Goal: Find specific page/section: Find specific page/section

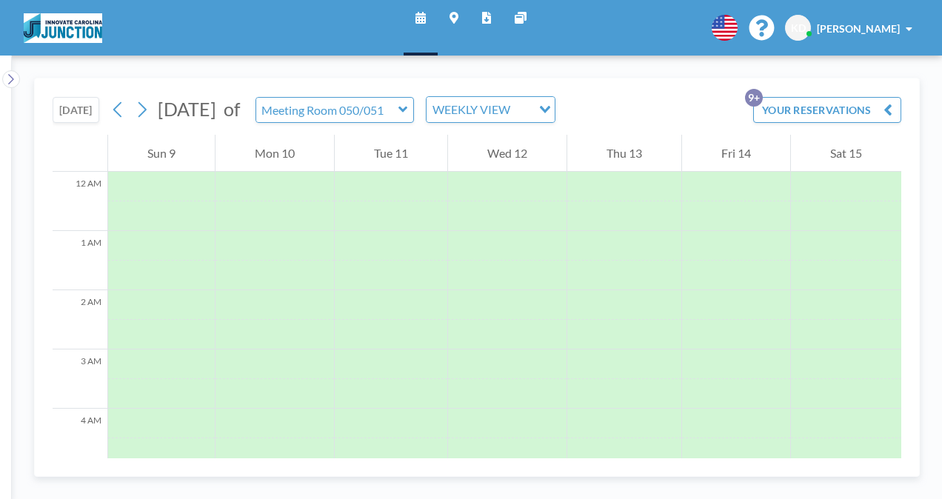
scroll to position [484, 0]
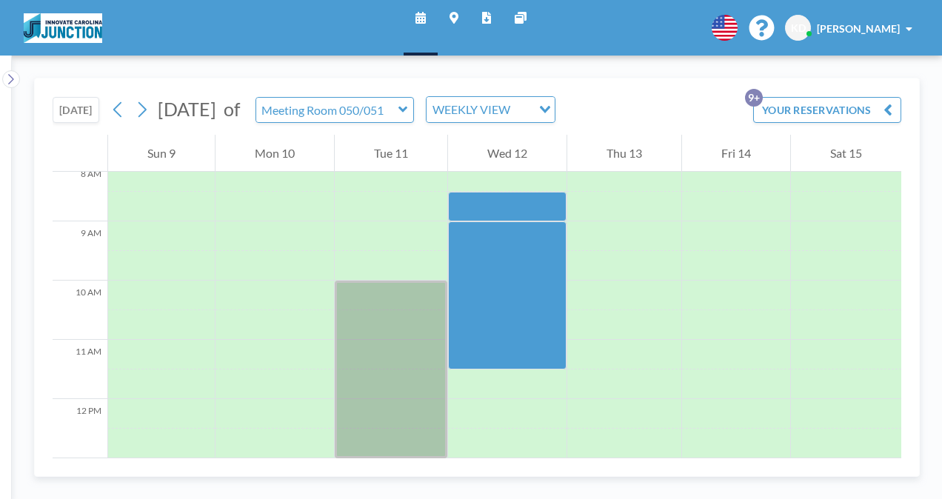
click at [407, 107] on icon at bounding box center [403, 110] width 9 height 6
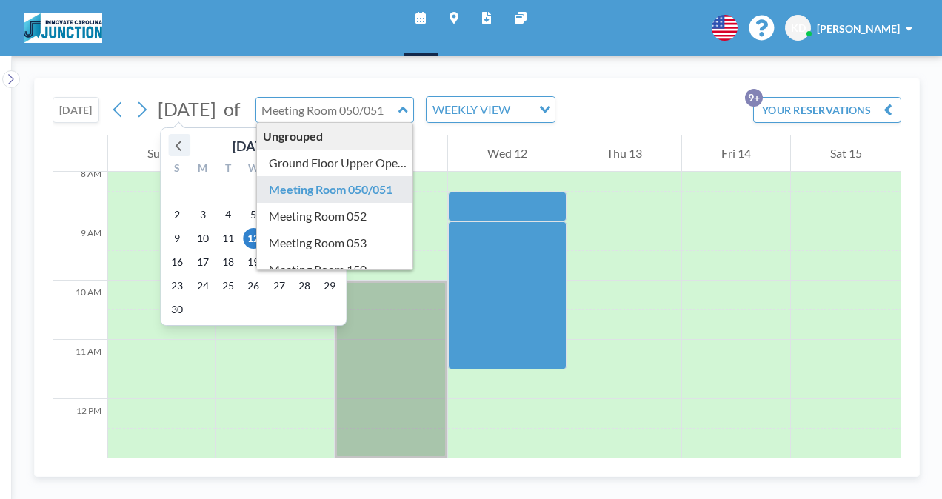
click at [179, 143] on icon at bounding box center [179, 145] width 19 height 19
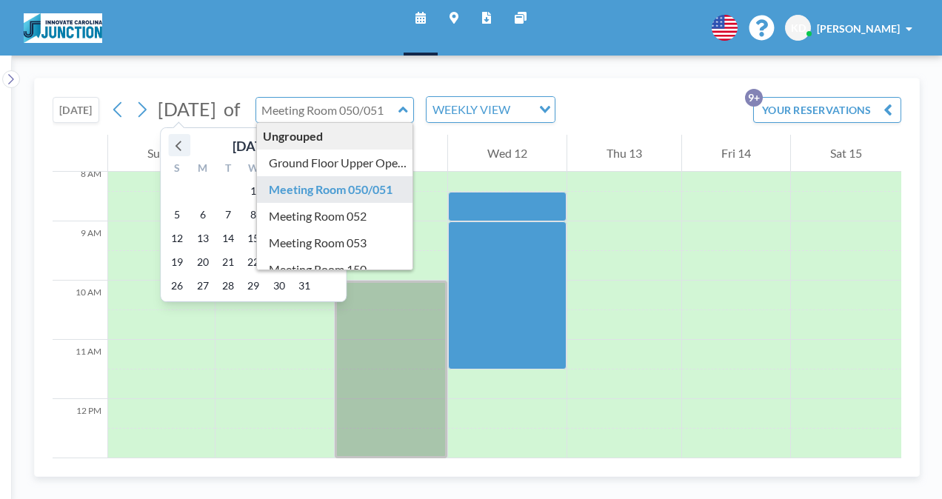
click at [179, 143] on icon at bounding box center [179, 145] width 19 height 19
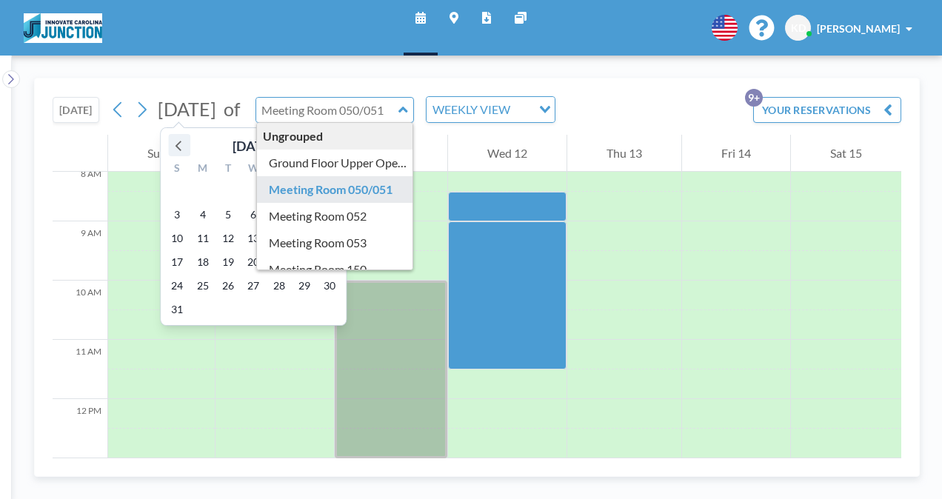
click at [179, 143] on icon at bounding box center [179, 145] width 19 height 19
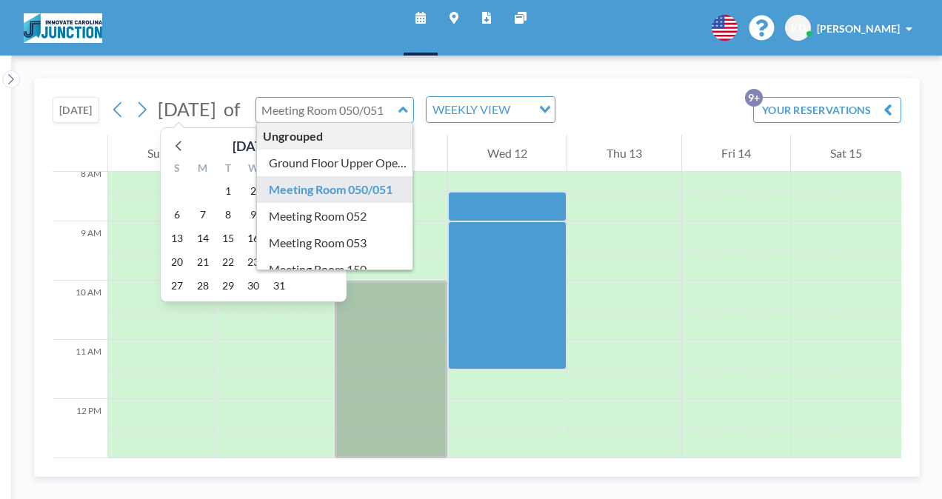
click at [321, 147] on icon at bounding box center [327, 145] width 19 height 19
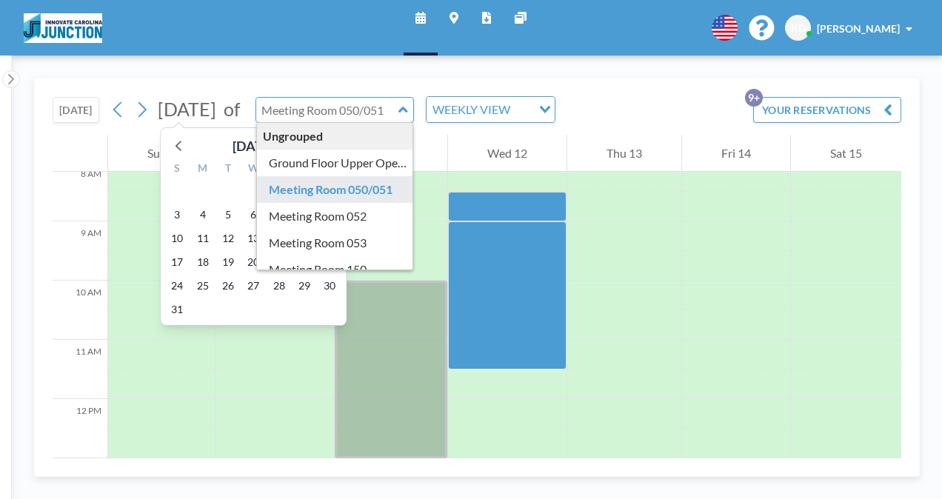
click at [284, 233] on span "14" at bounding box center [279, 238] width 21 height 21
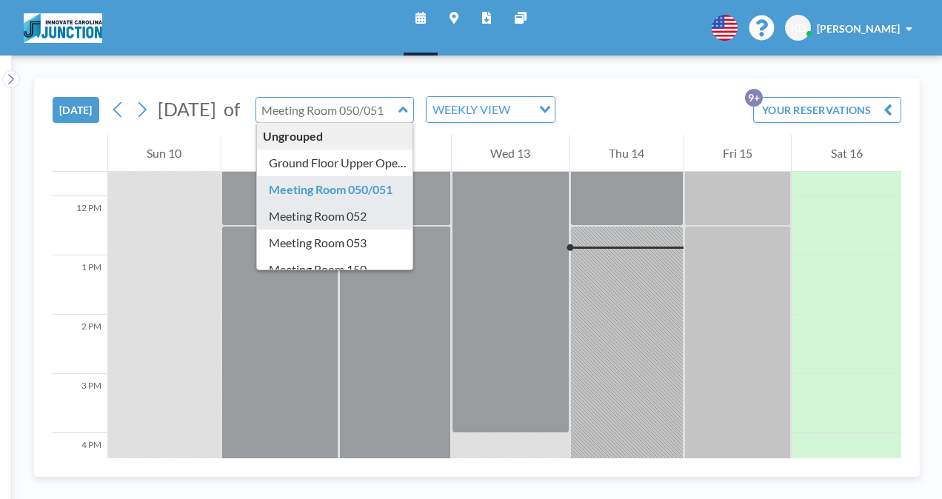
scroll to position [711, 0]
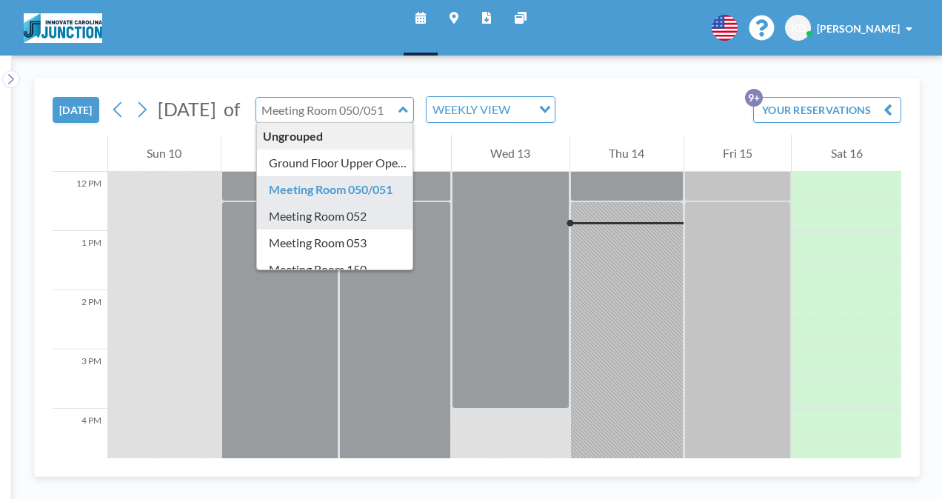
type input "Meeting Room 052"
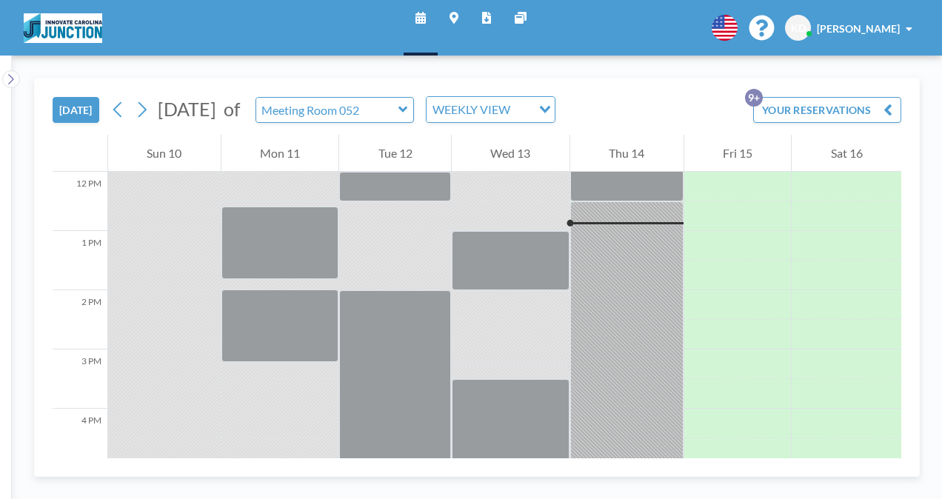
click at [408, 104] on icon at bounding box center [404, 109] width 10 height 15
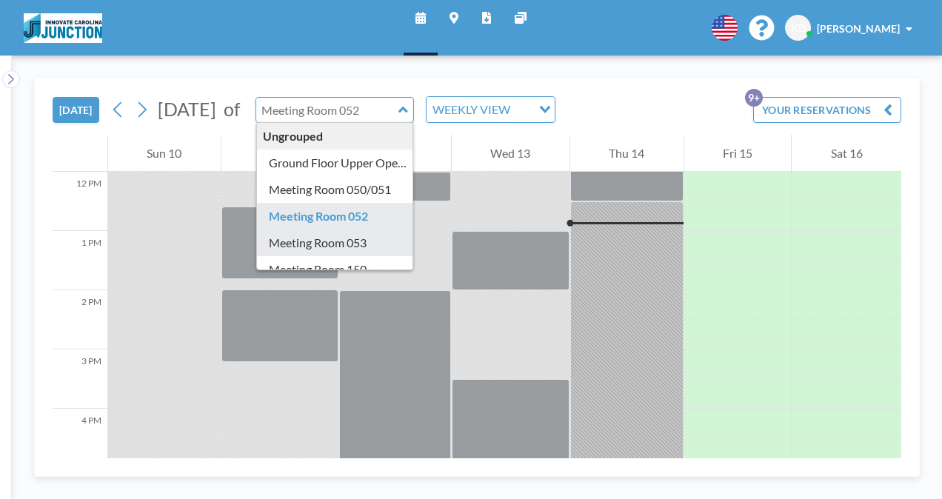
type input "Meeting Room 053"
